Goal: Task Accomplishment & Management: Use online tool/utility

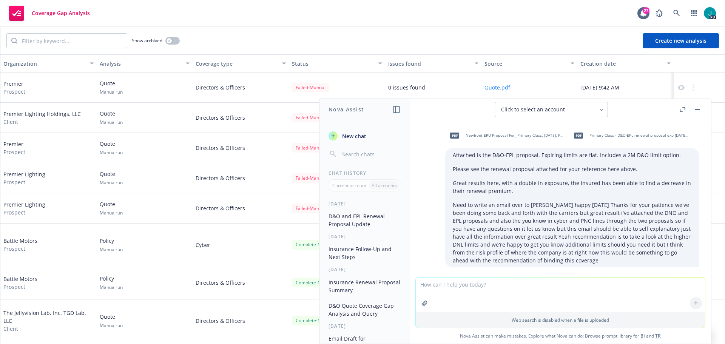
scroll to position [139, 0]
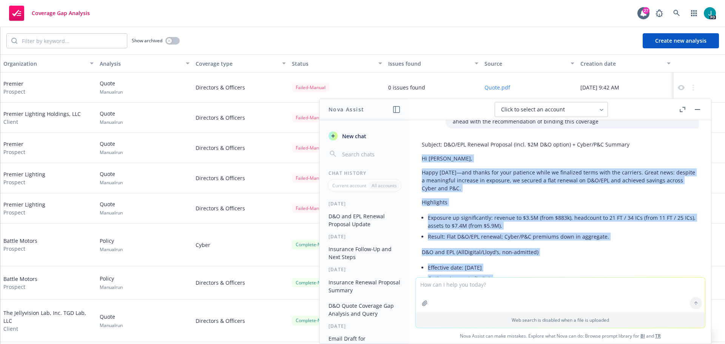
click at [697, 111] on button "button" at bounding box center [697, 109] width 9 height 9
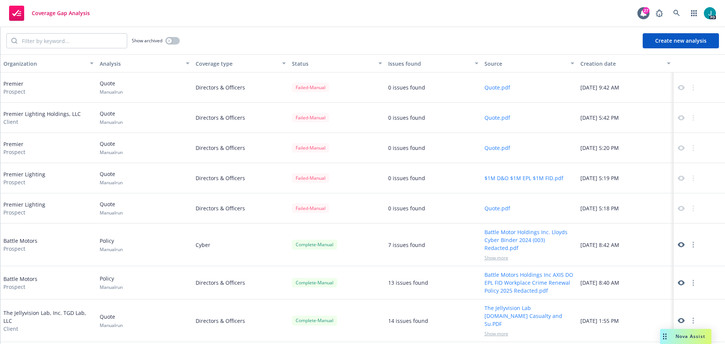
click at [673, 44] on button "Create new analysis" at bounding box center [680, 40] width 76 height 15
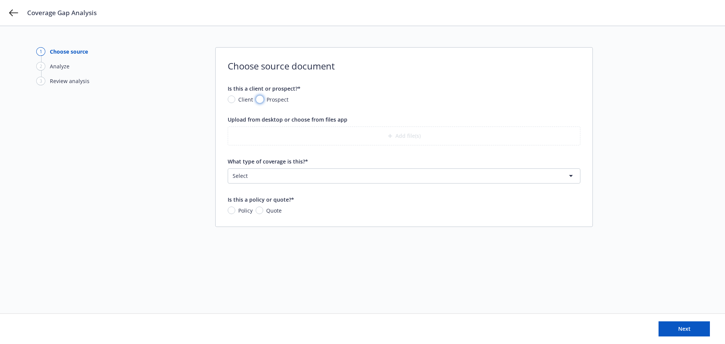
click at [260, 100] on input "Prospect" at bounding box center [260, 99] width 8 height 8
radio input "true"
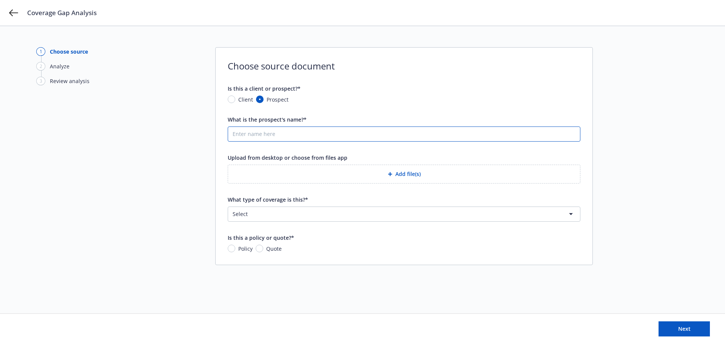
click at [252, 137] on input "What is the prospect's name?*" at bounding box center [404, 134] width 352 height 14
type input "Mohoc"
click at [388, 173] on icon "button" at bounding box center [390, 174] width 5 height 5
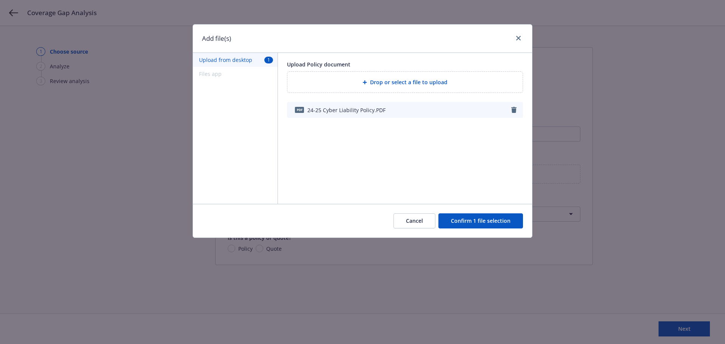
click at [479, 221] on button "Confirm 1 file selection" at bounding box center [480, 220] width 85 height 15
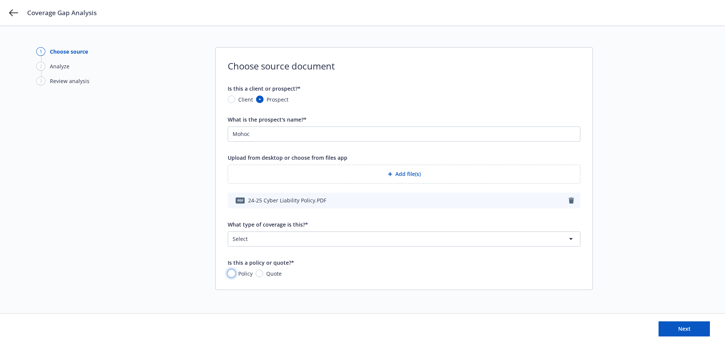
click at [233, 274] on input "Policy" at bounding box center [232, 274] width 8 height 8
radio input "true"
click at [302, 234] on html "Coverage Gap Analysis 1 Choose source 2 Analyze 3 Review analysis Choose source…" at bounding box center [362, 183] width 725 height 367
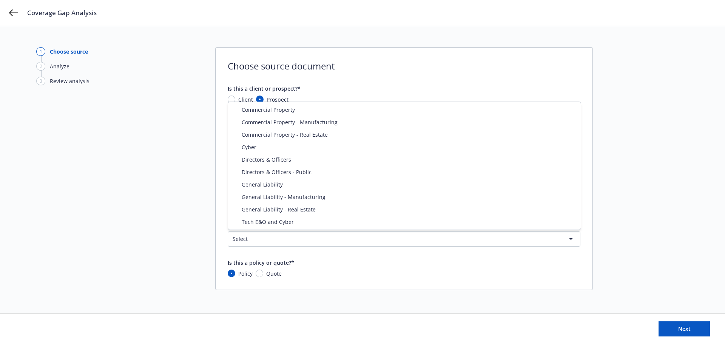
select select "ERRORS_AND_OMISSIONS"
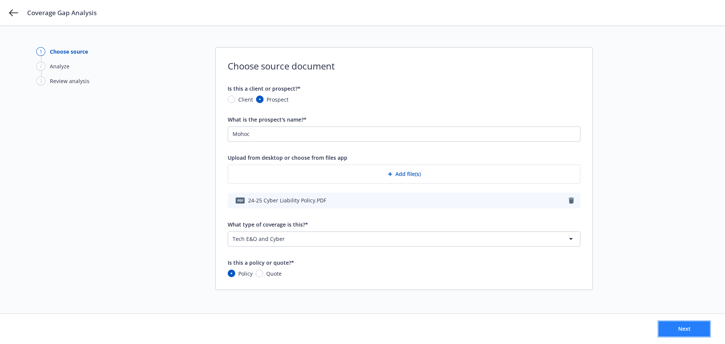
click at [684, 327] on span "Next" at bounding box center [684, 328] width 12 height 7
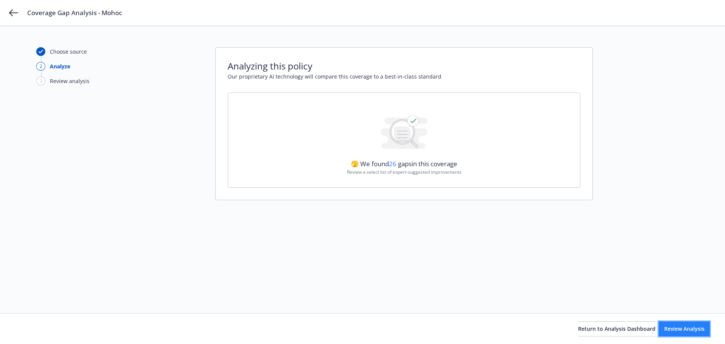
click at [673, 332] on span "Review Analysis" at bounding box center [684, 328] width 40 height 7
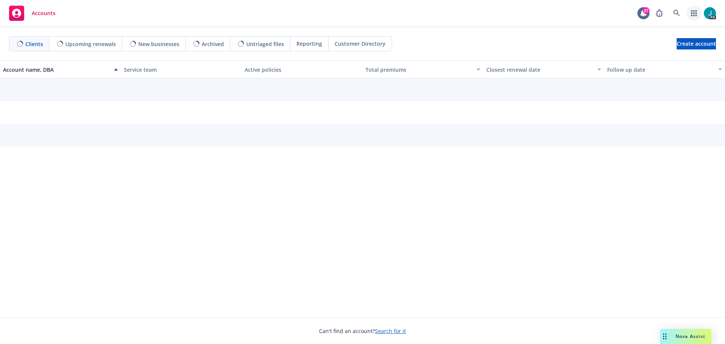
click at [692, 16] on icon "button" at bounding box center [694, 13] width 6 height 6
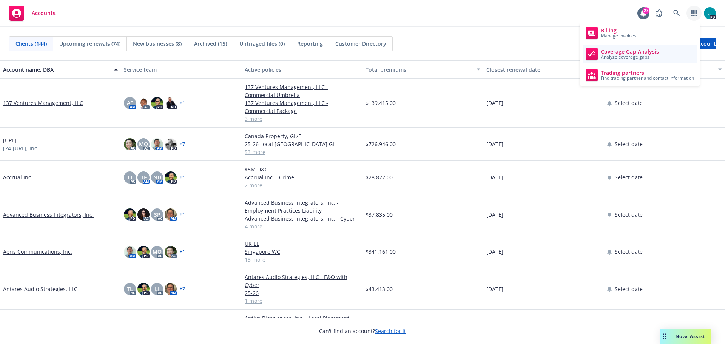
click at [640, 56] on span "Analyze coverage gaps" at bounding box center [630, 57] width 58 height 5
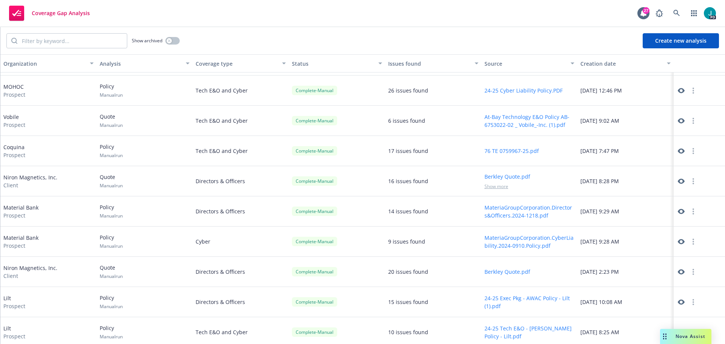
scroll to position [453, 0]
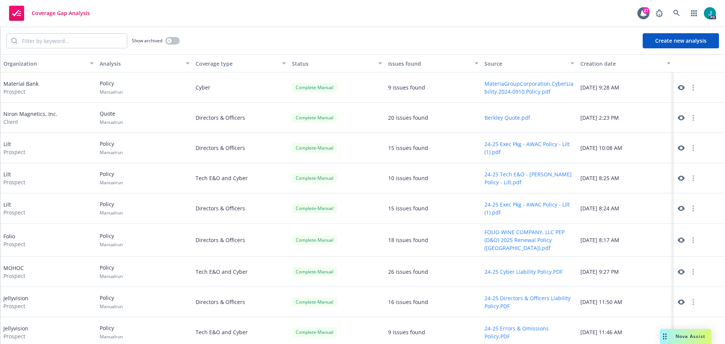
click at [678, 88] on icon at bounding box center [681, 87] width 7 height 5
click at [678, 334] on span "Nova Assist" at bounding box center [690, 336] width 30 height 6
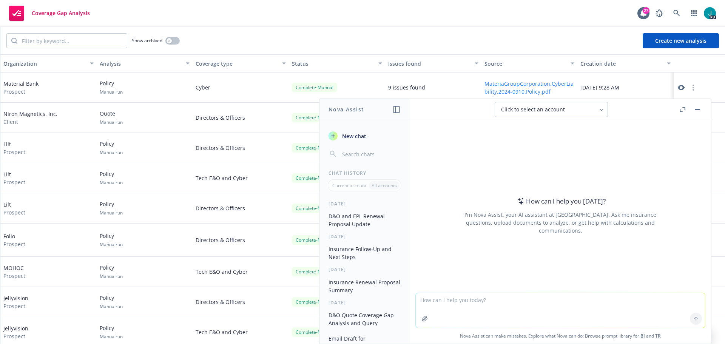
click at [436, 304] on textarea at bounding box center [560, 310] width 289 height 35
click at [448, 300] on textarea at bounding box center [560, 310] width 289 height 35
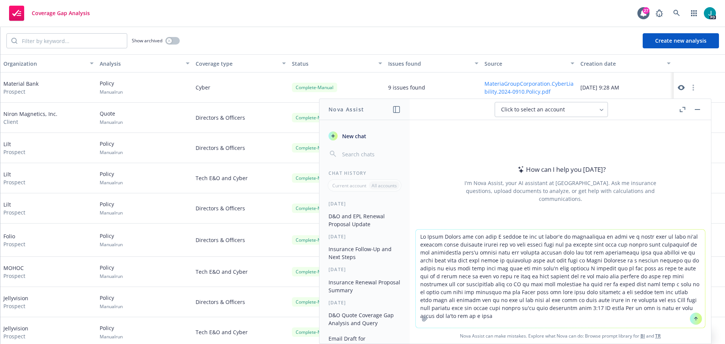
type textarea "Hi Mandy Thanks for the list I wanted to see if there's an opportunity to jump …"
click at [690, 319] on button at bounding box center [696, 319] width 12 height 12
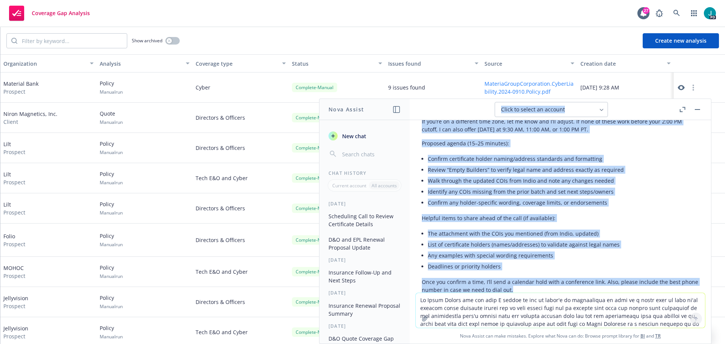
scroll to position [109, 0]
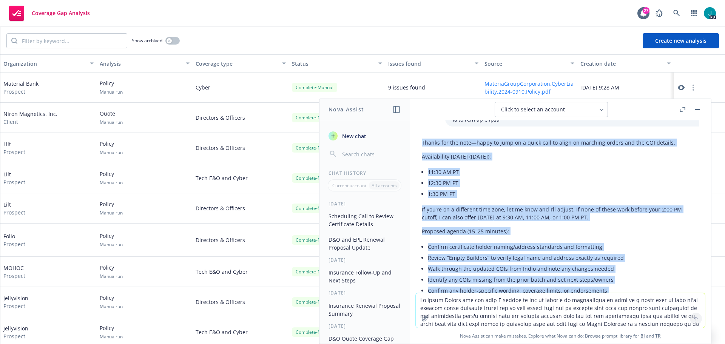
drag, startPoint x: 530, startPoint y: 232, endPoint x: 421, endPoint y: 135, distance: 146.3
click at [421, 136] on div "Thanks for the note—happy to jump on a quick call to align on marching orders a…" at bounding box center [560, 278] width 289 height 285
copy div "Thanks for the note—happy to jump on a quick call to align on marching orders a…"
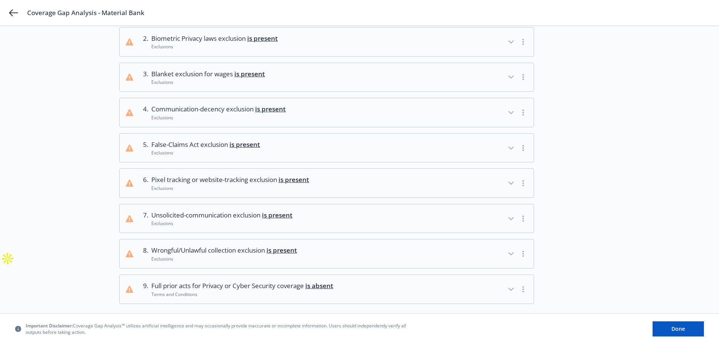
scroll to position [113, 0]
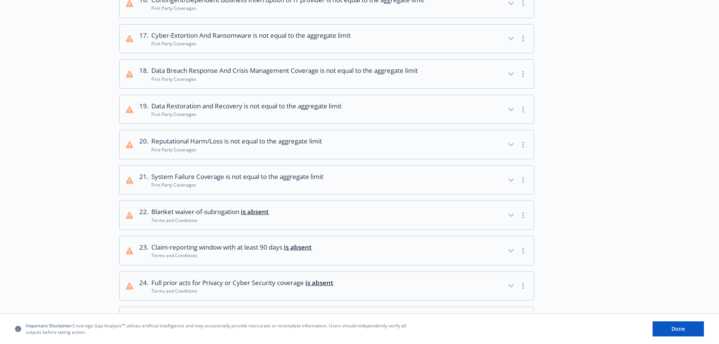
scroll to position [642, 0]
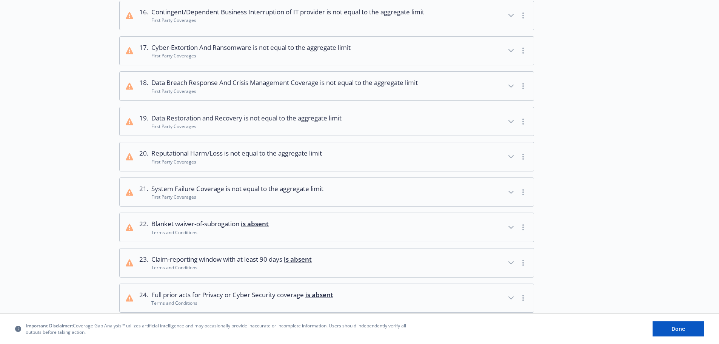
click at [508, 55] on icon "button" at bounding box center [511, 50] width 9 height 9
